Goal: Task Accomplishment & Management: Use online tool/utility

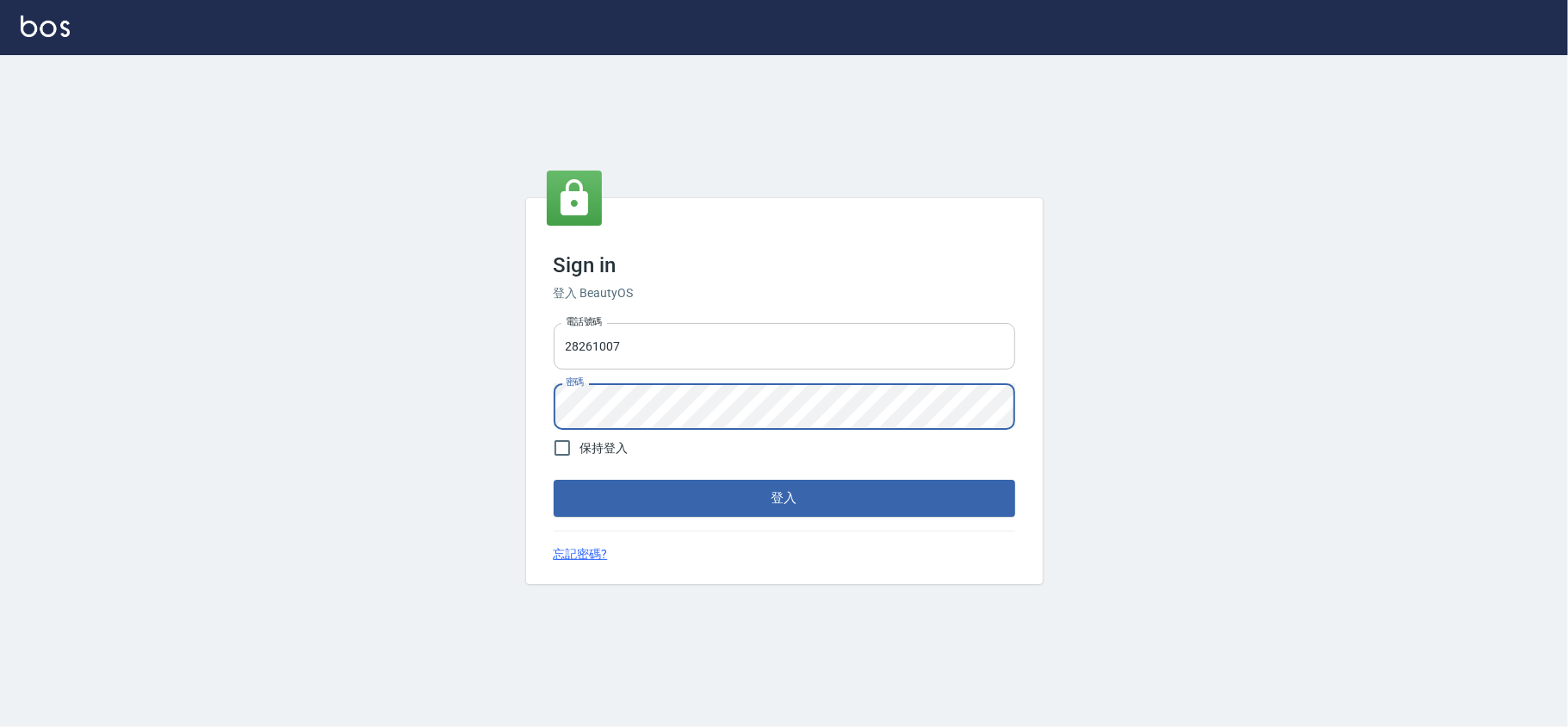
click at [745, 349] on input "28261007" at bounding box center [784, 346] width 462 height 47
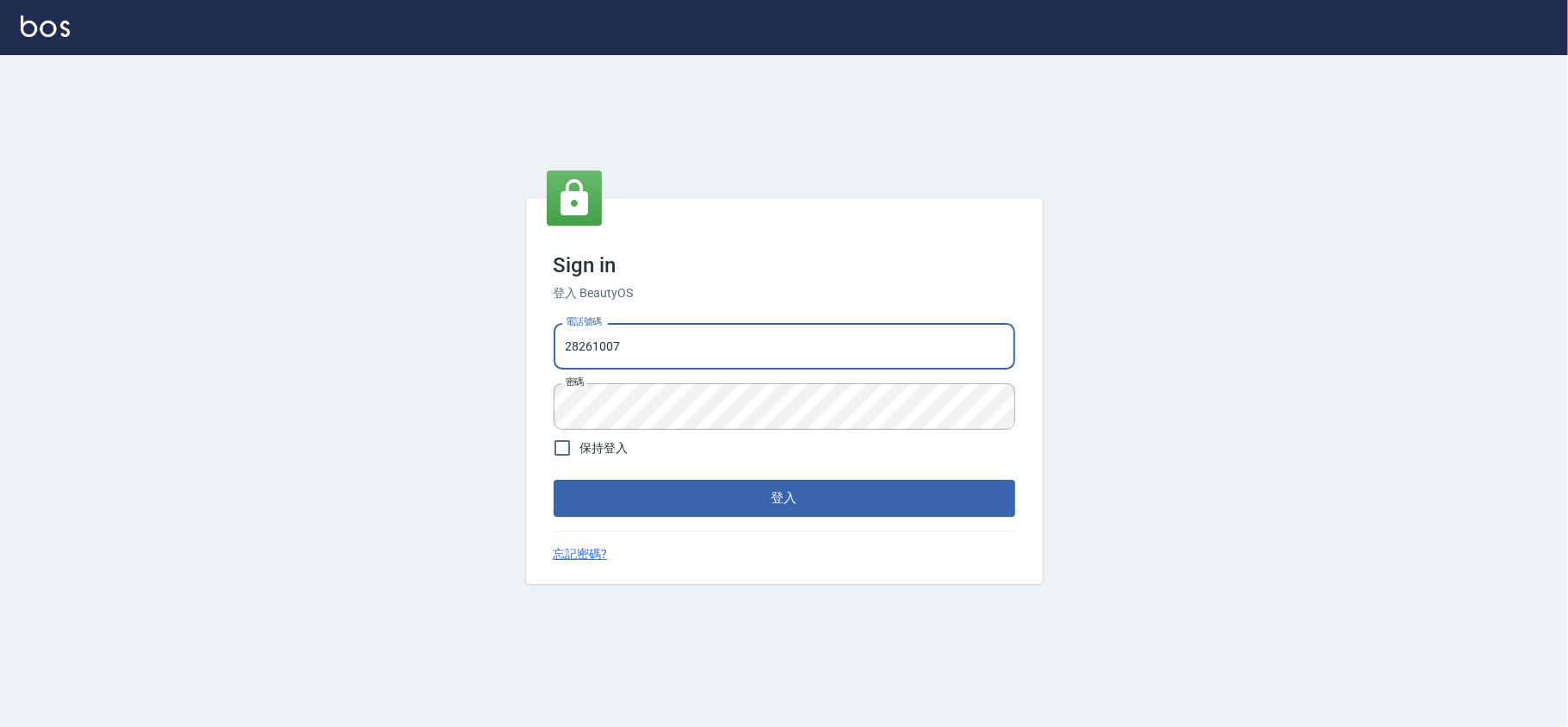
type input "28261007"
click at [554, 480] on button "登入" at bounding box center [784, 497] width 462 height 36
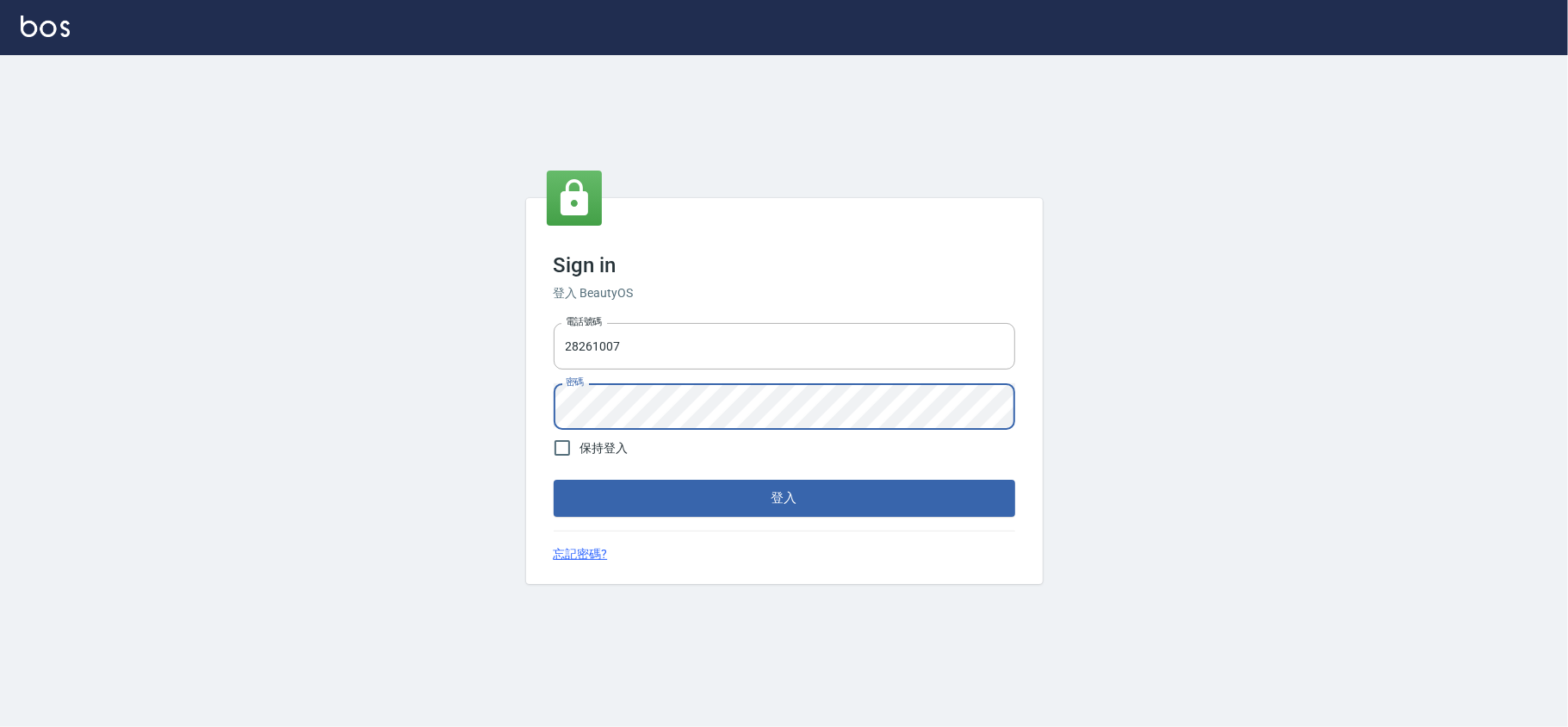
click at [554, 480] on button "登入" at bounding box center [784, 497] width 462 height 36
type input "28261007"
click at [694, 350] on input "28261007" at bounding box center [784, 346] width 462 height 47
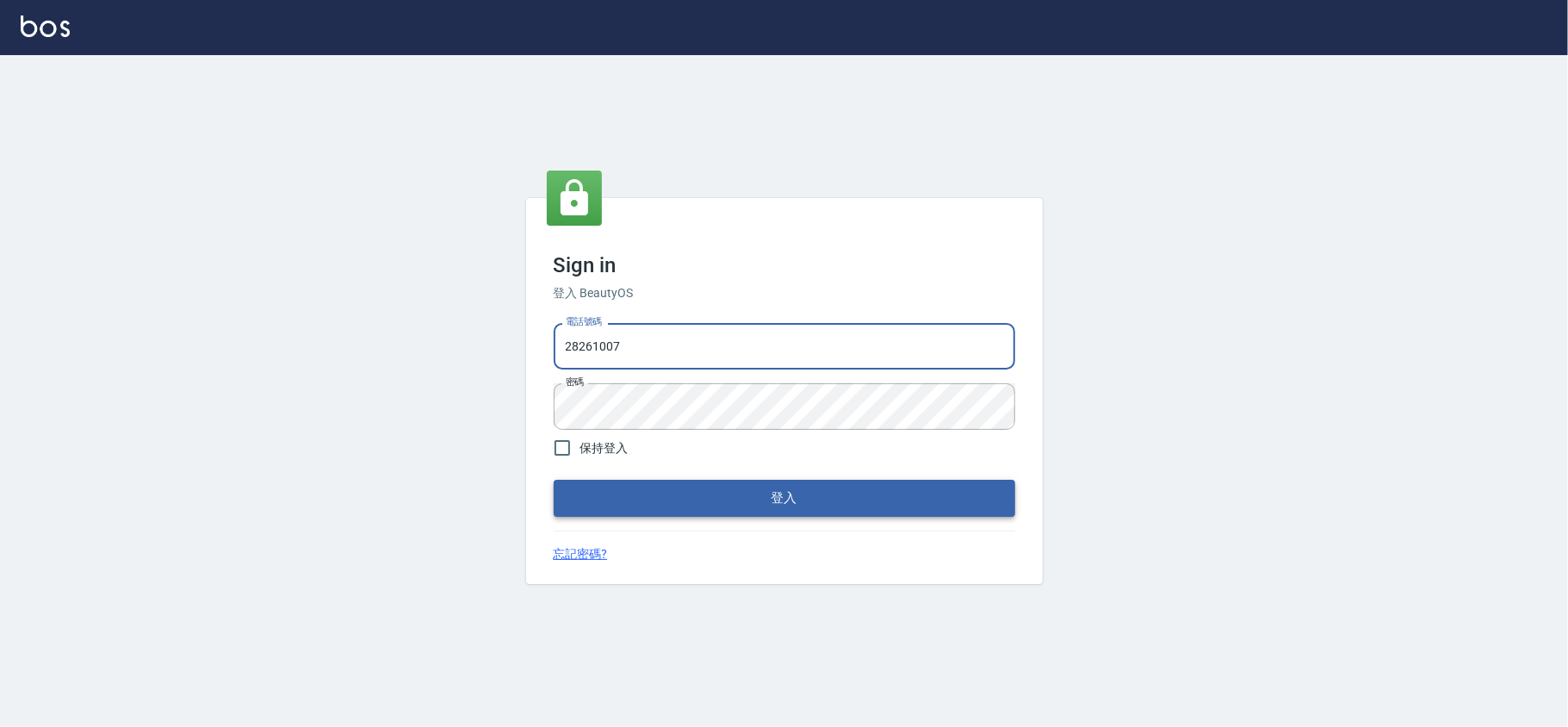
click at [642, 493] on button "登入" at bounding box center [784, 497] width 462 height 36
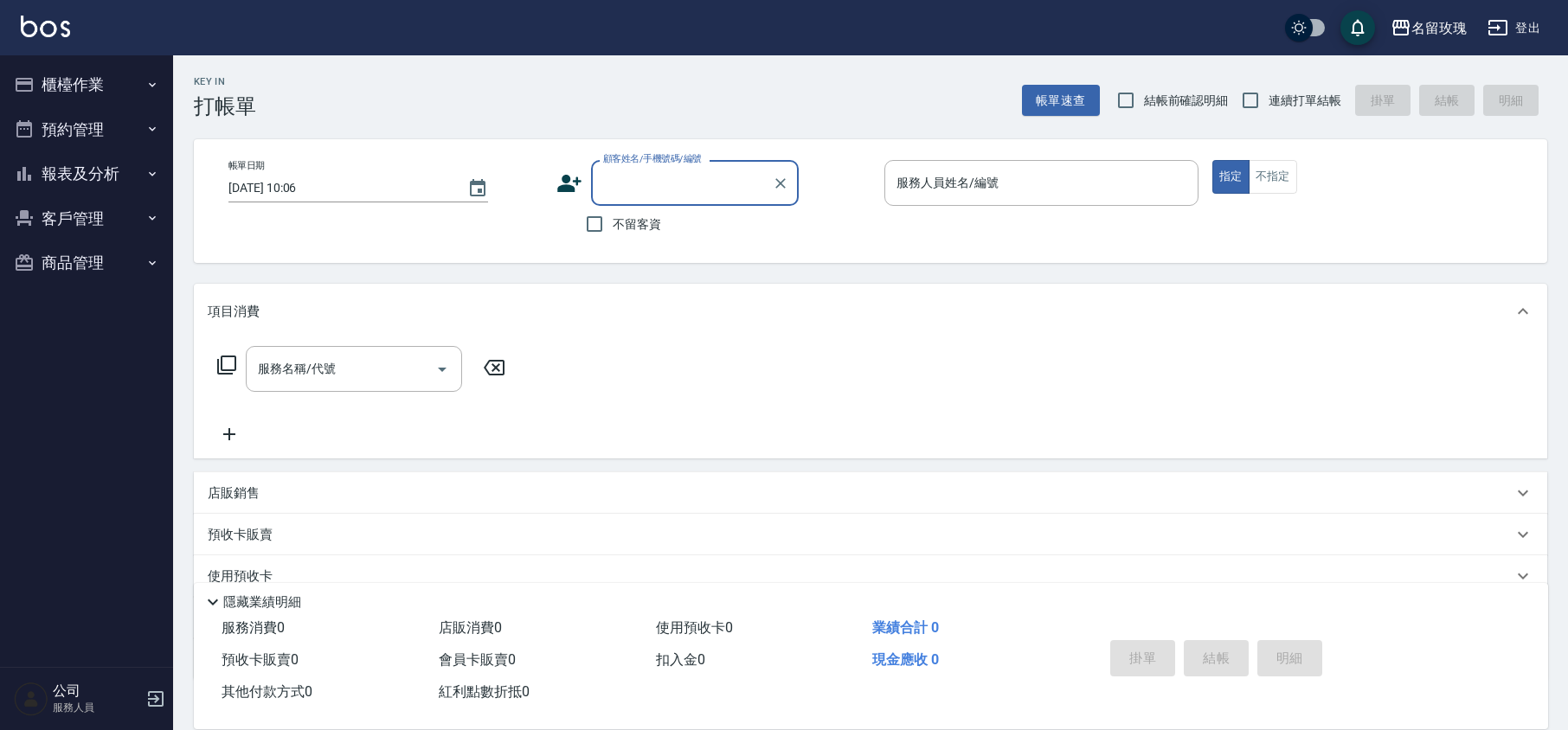
click at [589, 57] on div "Key In 打帳單 帳單速查 結帳前確認明細 連續打單結帳 掛單 結帳 明細" at bounding box center [860, 86] width 1374 height 63
click at [1177, 92] on span "結帳前確認明細" at bounding box center [1186, 100] width 84 height 18
click at [1143, 92] on input "結帳前確認明細" at bounding box center [1126, 100] width 37 height 37
checkbox input "true"
click at [1251, 78] on div "Key In 打帳單 帳單速查 結帳前確認明細 連續打單結帳 掛單 結帳 明細" at bounding box center [860, 86] width 1374 height 63
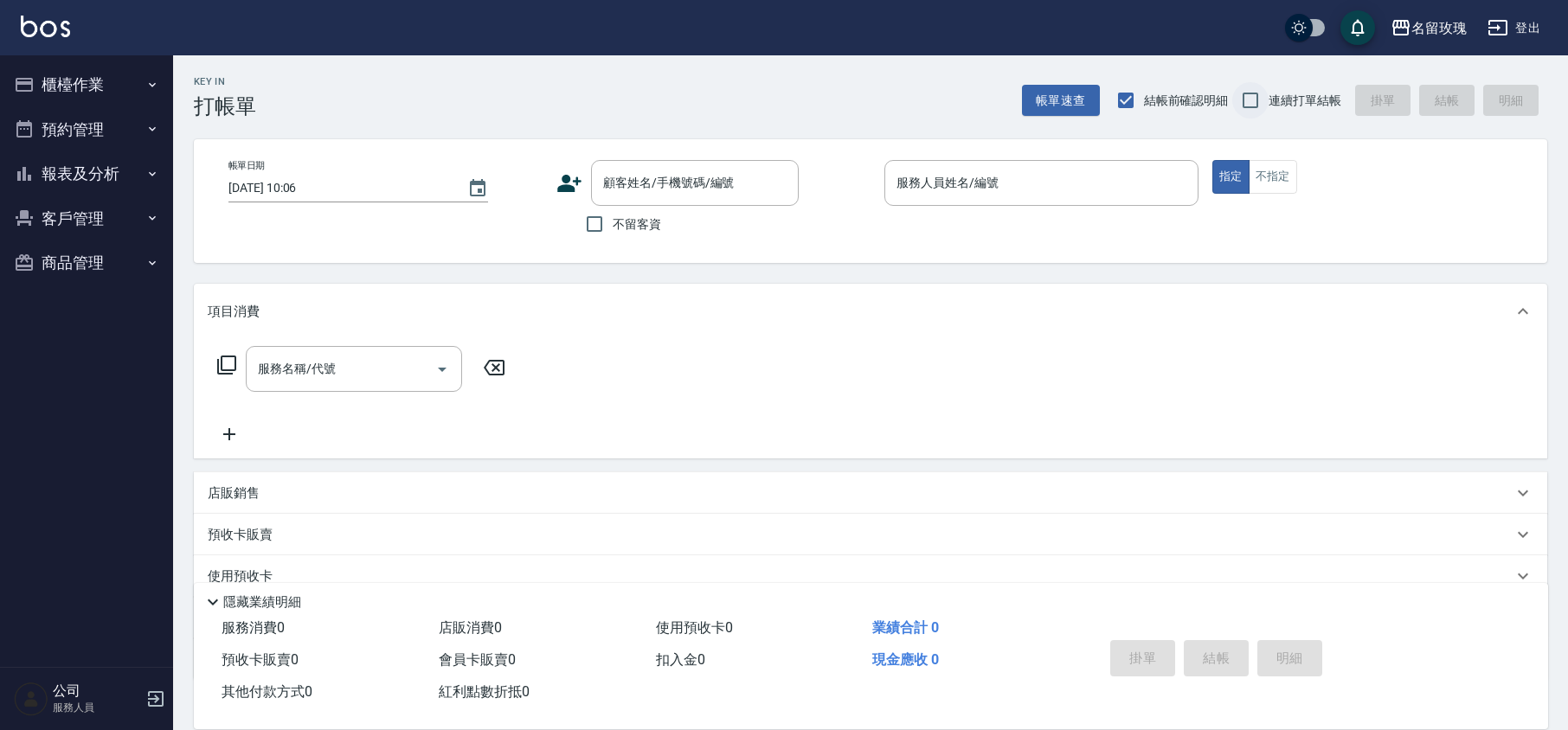
click at [1251, 90] on input "連續打單結帳" at bounding box center [1250, 100] width 37 height 37
checkbox input "true"
click at [755, 109] on div "Key In 打帳單 帳單速查 結帳前確認明細 連續打單結帳 掛單 結帳 明細" at bounding box center [860, 86] width 1374 height 63
click at [462, 69] on div "Key In 打帳單 帳單速查 結帳前確認明細 連續打單結帳 掛單 結帳 明細" at bounding box center [860, 86] width 1374 height 63
